Goal: Information Seeking & Learning: Learn about a topic

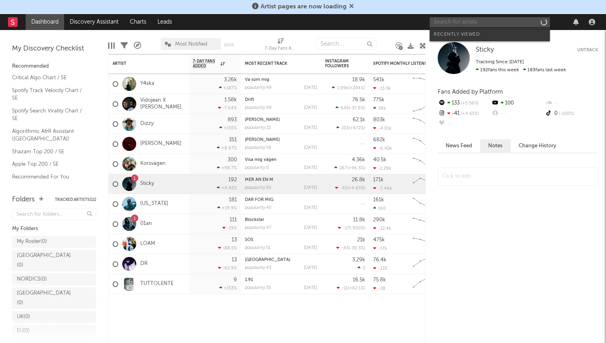
click at [490, 25] on input "text" at bounding box center [489, 22] width 120 height 10
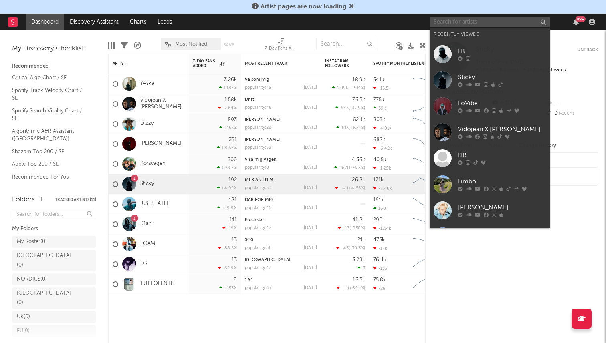
type input "v"
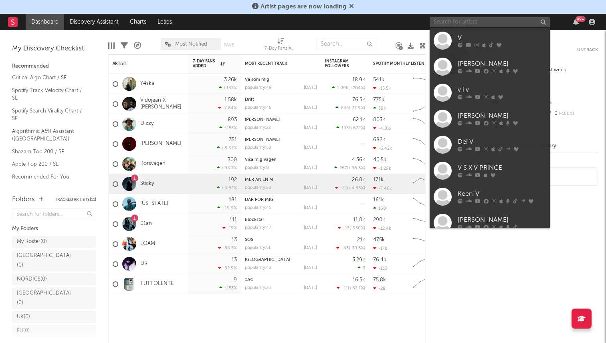
paste input "[URL][DOMAIN_NAME]"
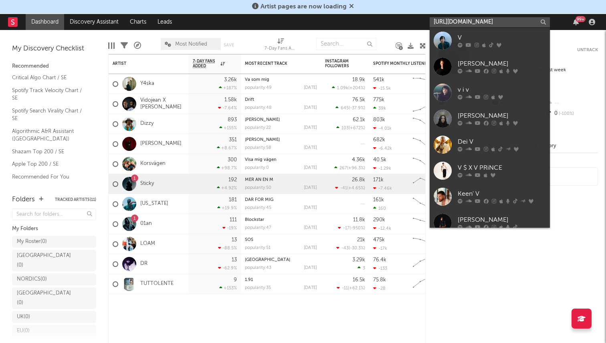
scroll to position [0, 113]
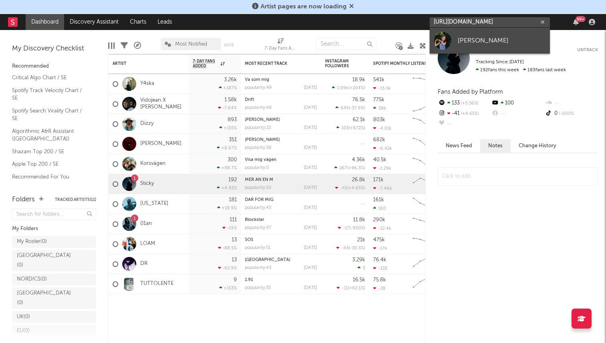
type input "[URL][DOMAIN_NAME]"
click at [473, 45] on div "[PERSON_NAME]" at bounding box center [501, 41] width 88 height 10
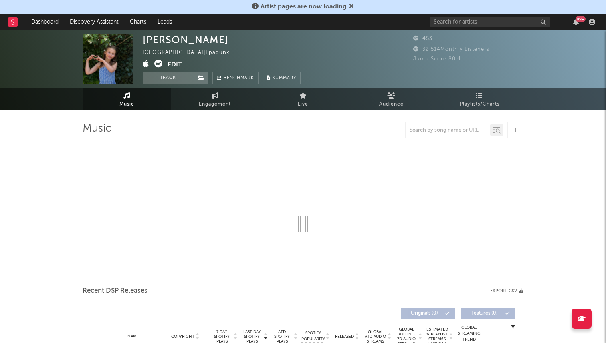
select select "1w"
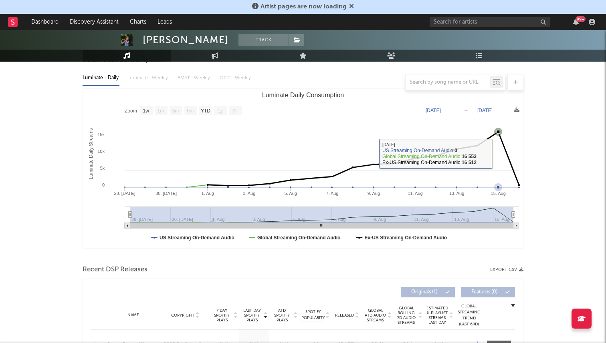
scroll to position [274, 0]
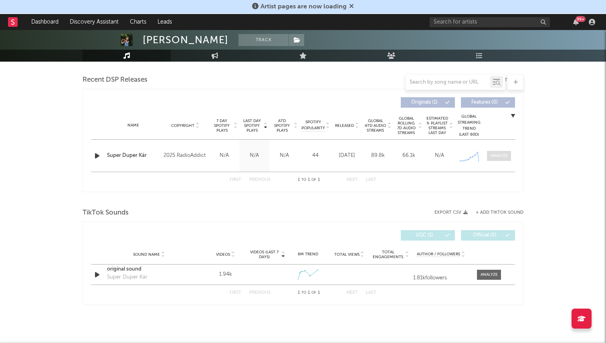
click at [508, 157] on span at bounding box center [499, 156] width 24 height 10
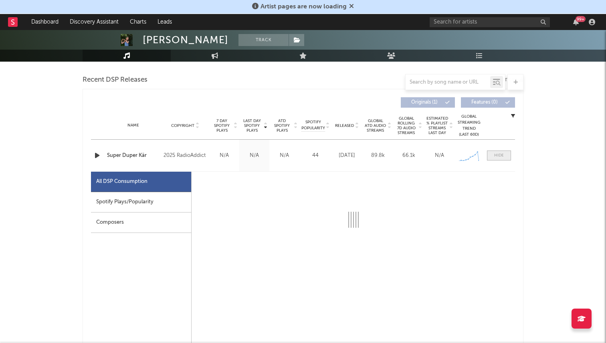
select select "1w"
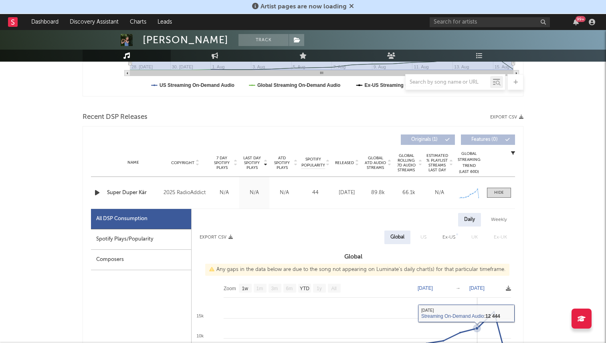
scroll to position [234, 0]
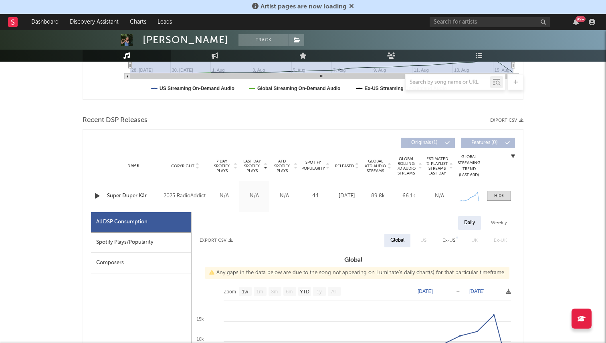
click at [149, 244] on div "Spotify Plays/Popularity" at bounding box center [141, 243] width 100 height 20
select select "1w"
